Goal: Check status: Check status

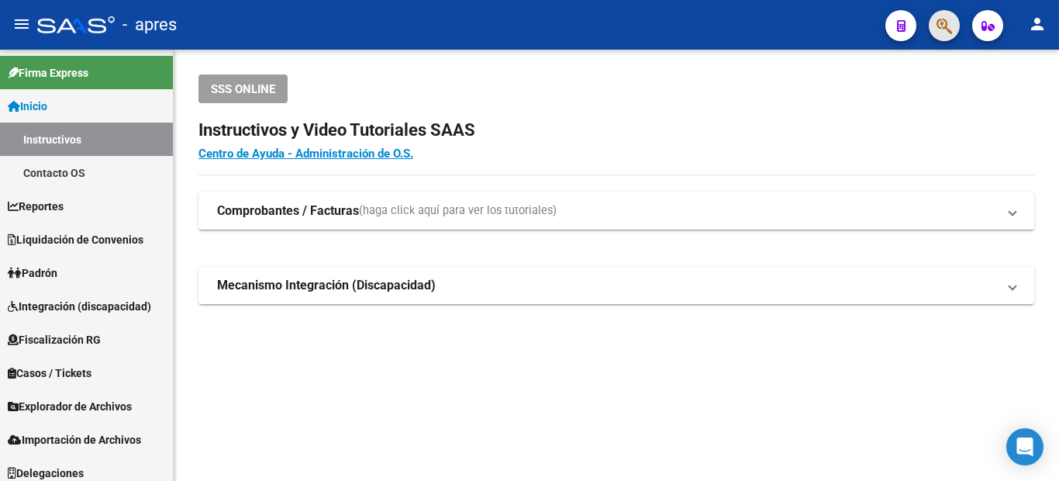
click at [934, 24] on button "button" at bounding box center [943, 25] width 31 height 31
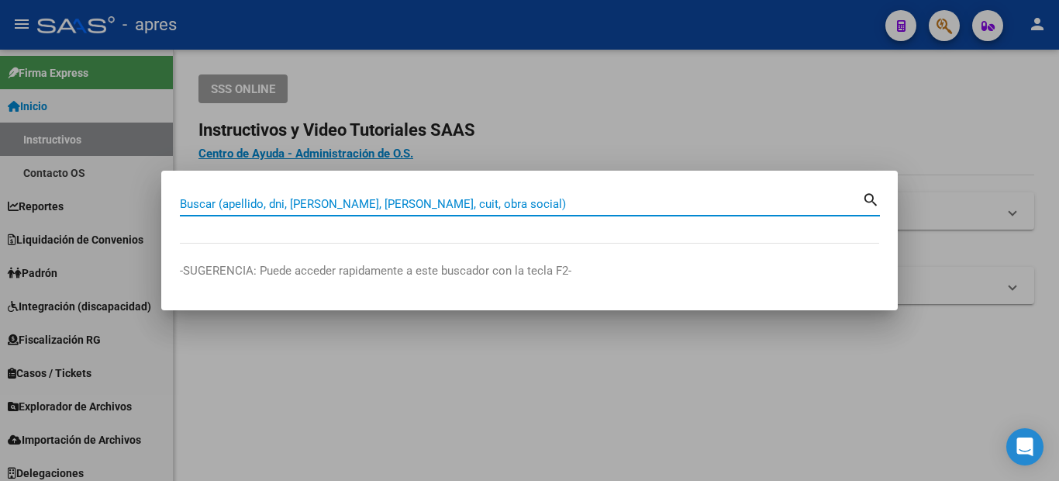
paste input "23-32317691-4"
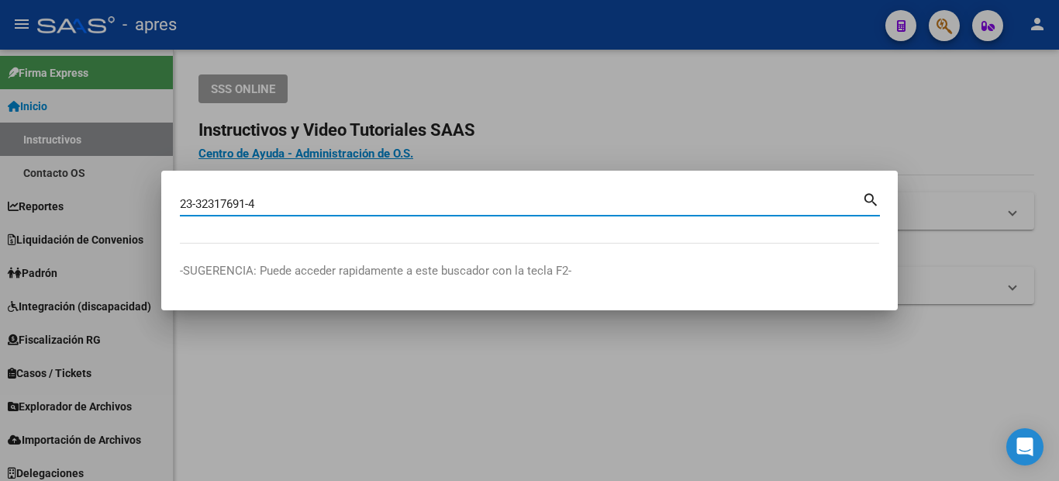
type input "23323176914"
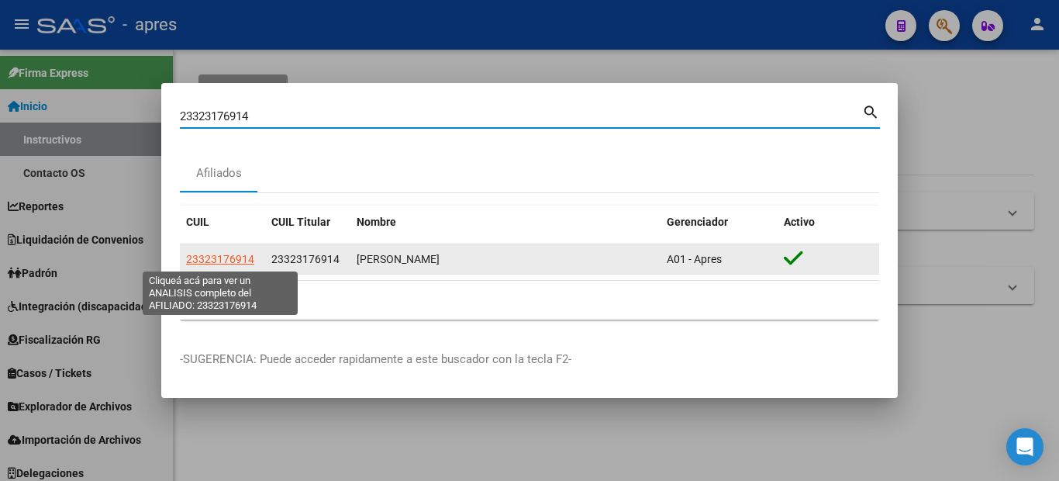
click at [213, 264] on span "23323176914" at bounding box center [220, 259] width 68 height 12
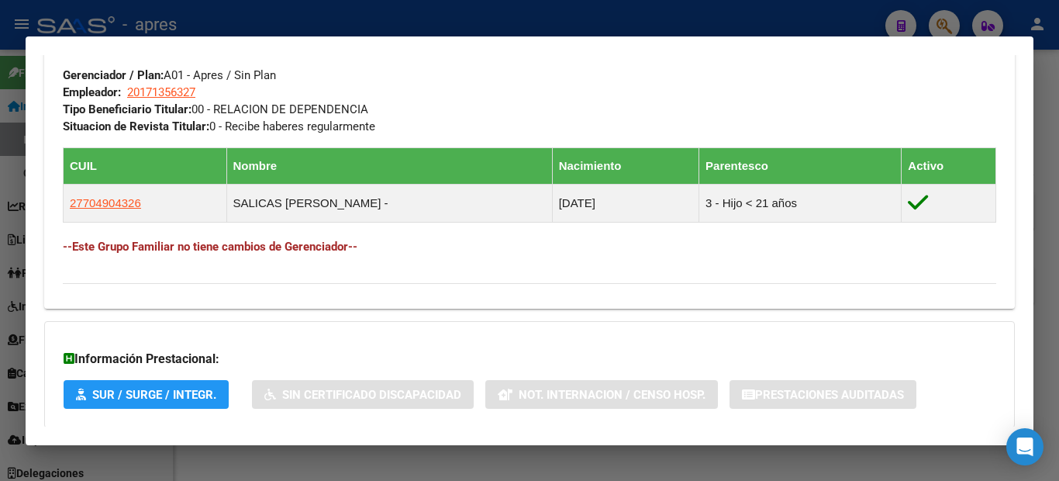
scroll to position [860, 0]
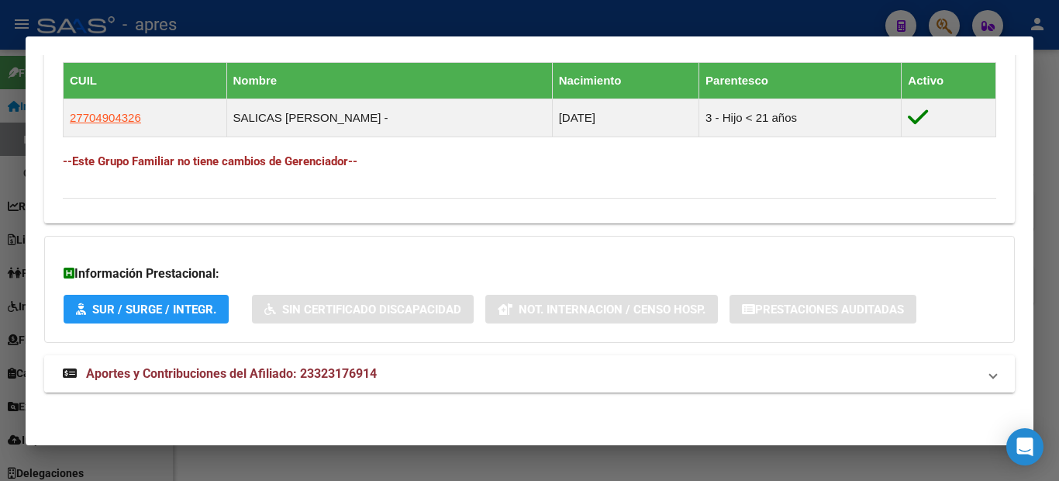
click at [211, 378] on span "Aportes y Contribuciones del Afiliado: 23323176914" at bounding box center [231, 373] width 291 height 15
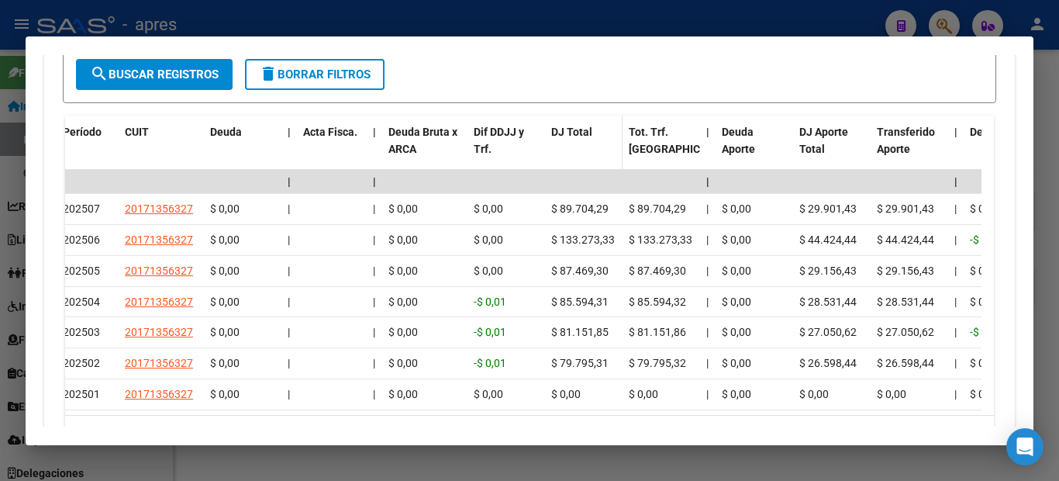
scroll to position [1261, 0]
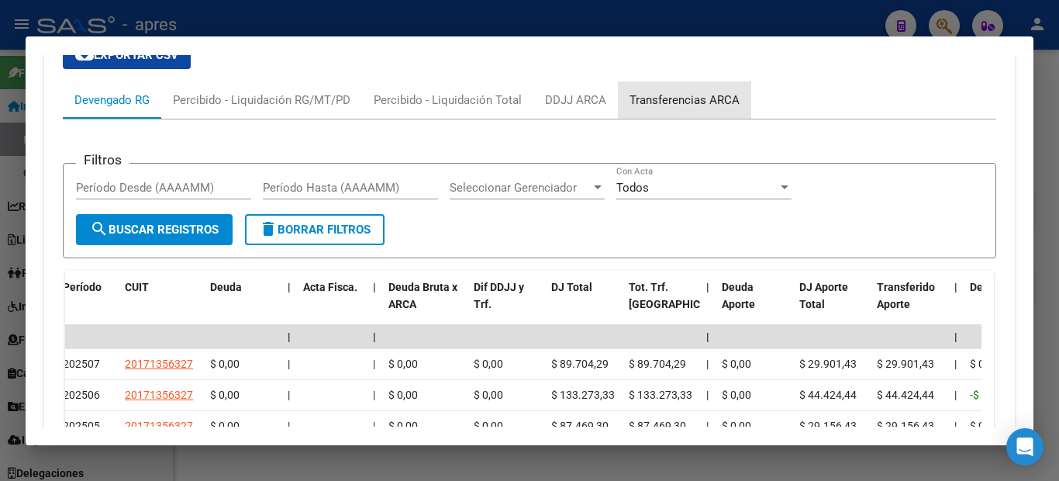
click at [701, 98] on div "Transferencias ARCA" at bounding box center [684, 99] width 110 height 17
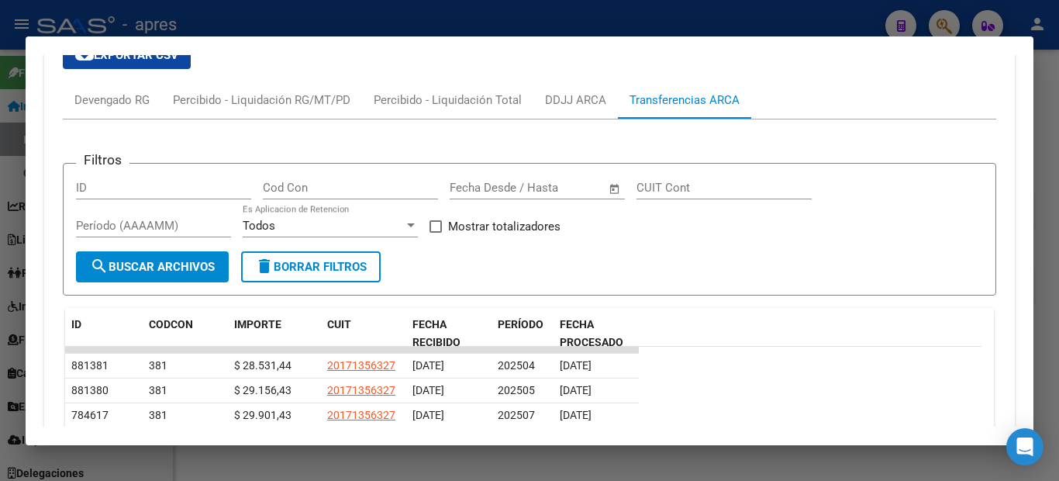
scroll to position [1416, 0]
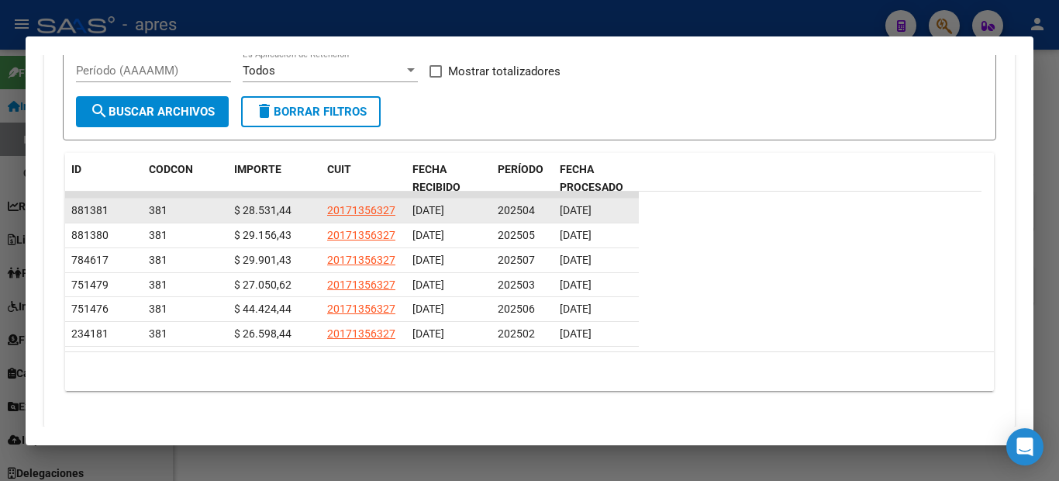
drag, startPoint x: 553, startPoint y: 210, endPoint x: 628, endPoint y: 208, distance: 75.2
click at [628, 208] on div "881381 381 $ 28.531,44 20171356327 [DATE] 202504 [DATE]" at bounding box center [352, 210] width 574 height 25
